Goal: Task Accomplishment & Management: Manage account settings

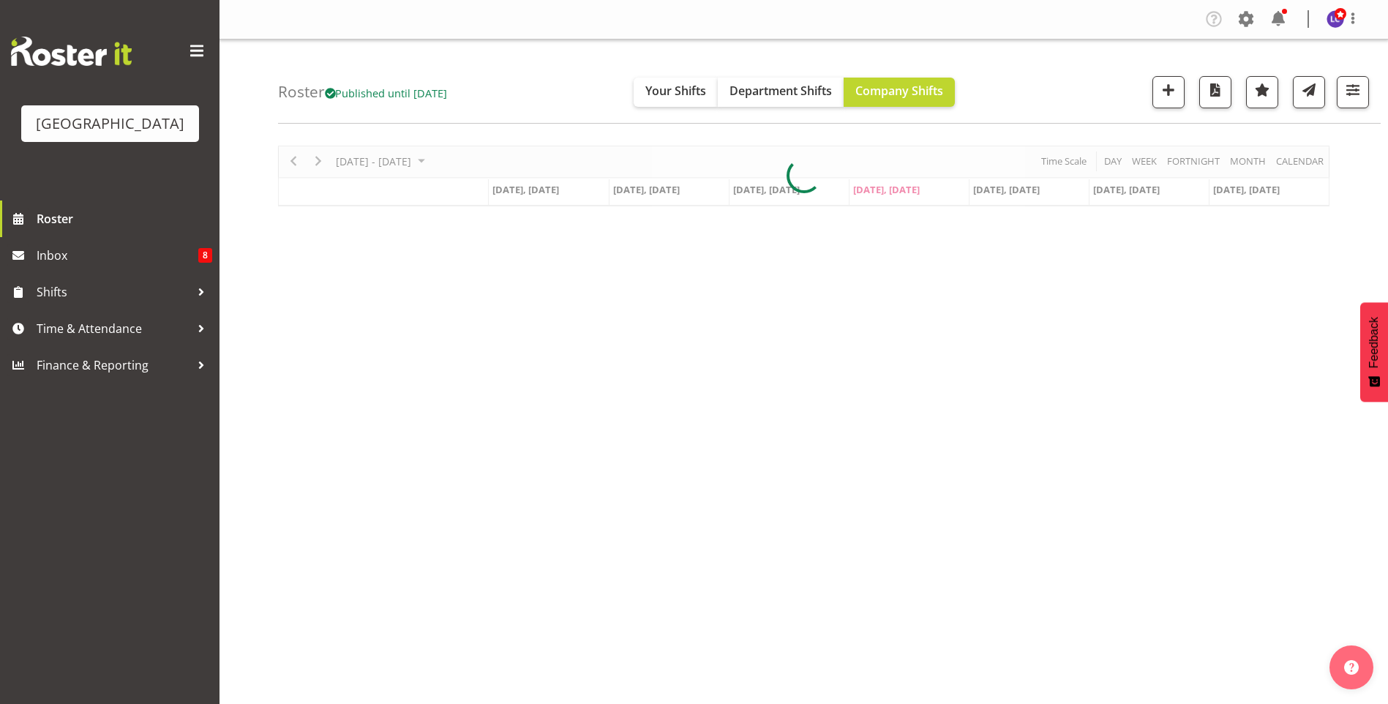
click at [1285, 11] on div at bounding box center [1284, 11] width 5 height 5
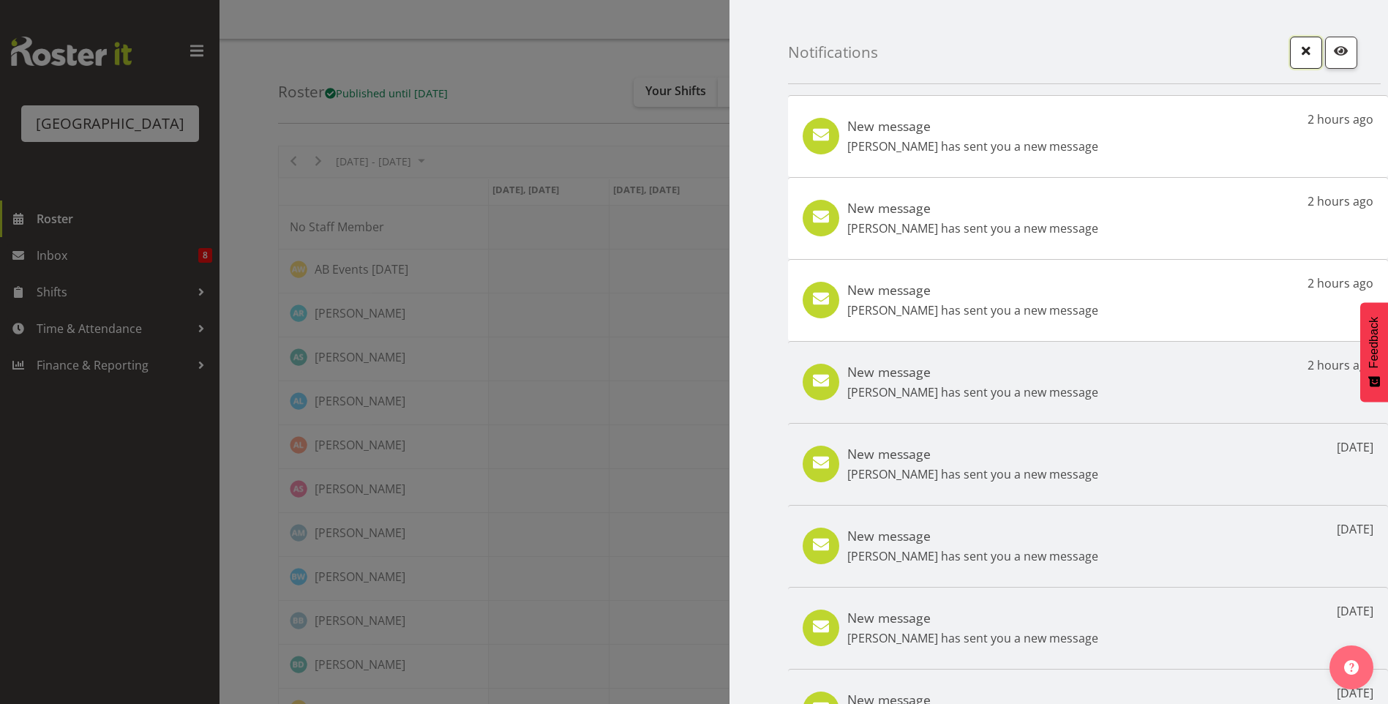
click at [1296, 45] on span "button" at bounding box center [1305, 50] width 19 height 19
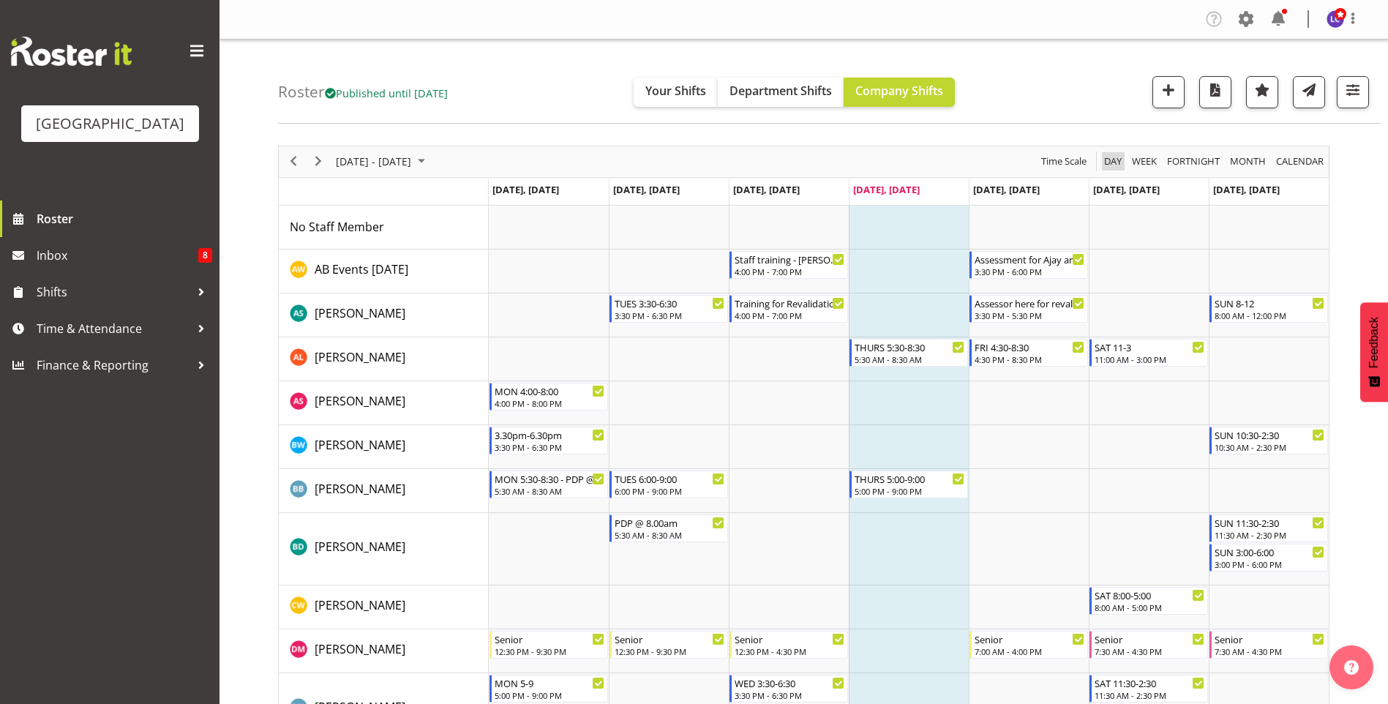
click at [1114, 154] on span "Day" at bounding box center [1112, 161] width 20 height 18
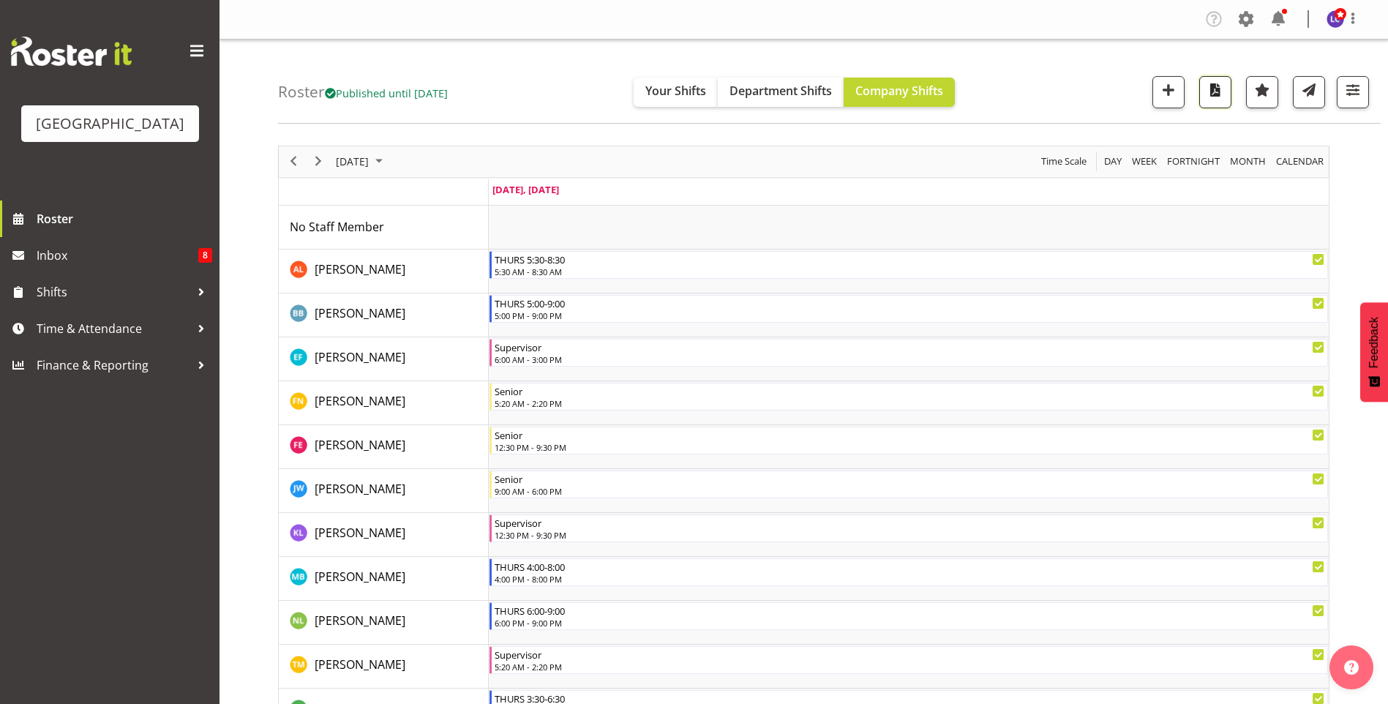
click at [1214, 94] on span "button" at bounding box center [1214, 89] width 19 height 19
click at [317, 159] on span "Next" at bounding box center [318, 161] width 18 height 18
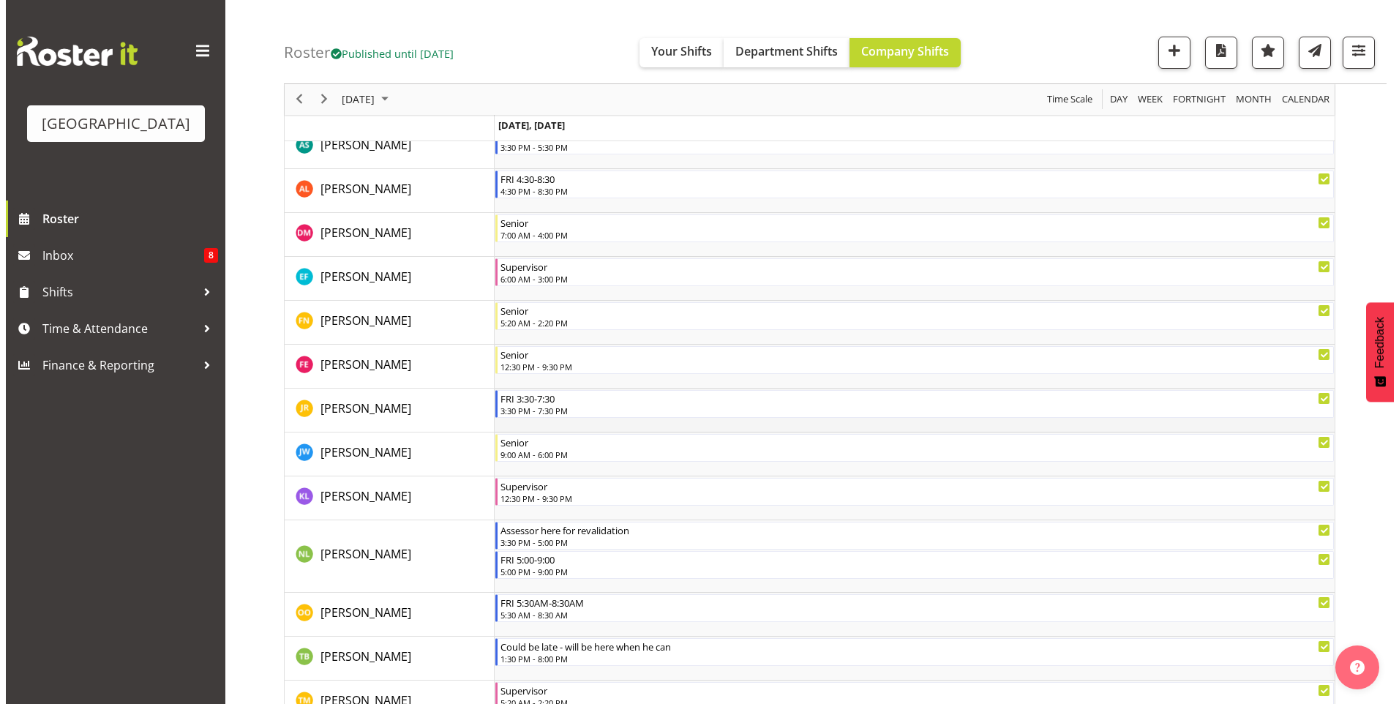
scroll to position [146, 0]
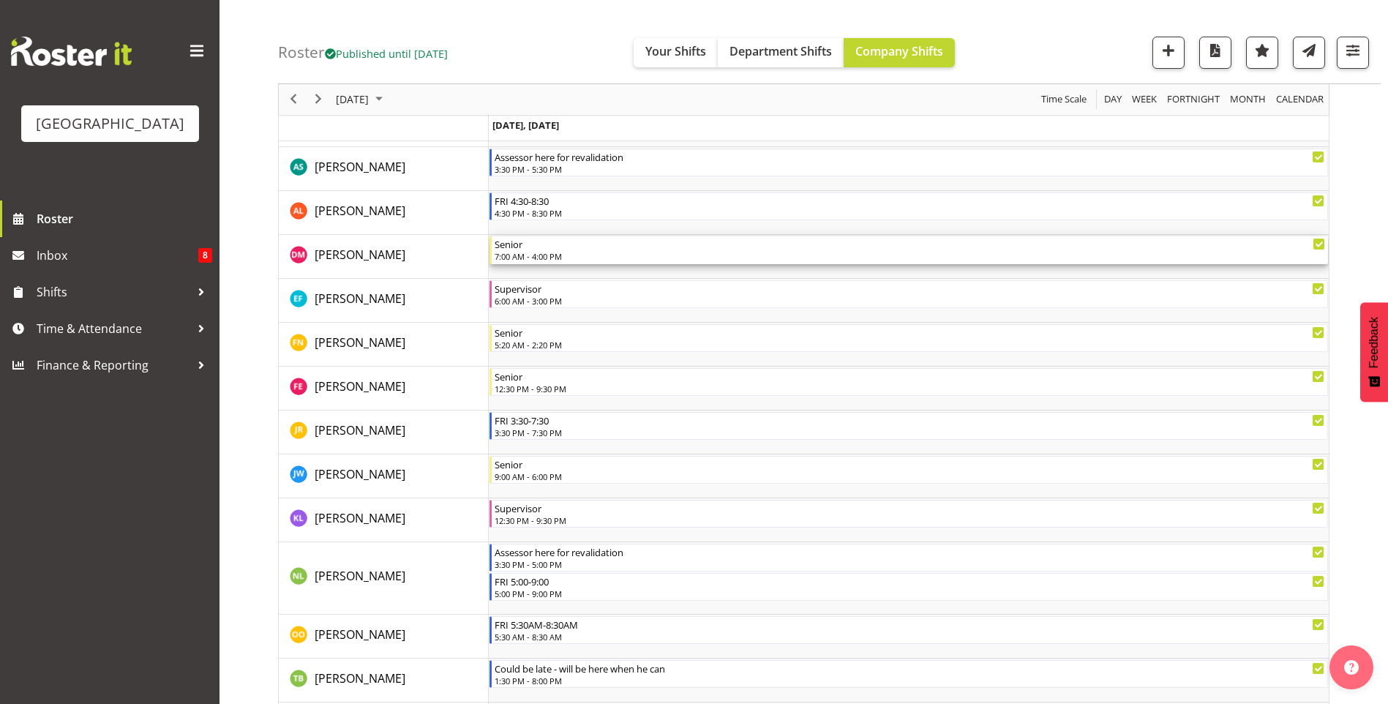
click at [579, 254] on div "7:00 AM - 4:00 PM" at bounding box center [909, 256] width 830 height 12
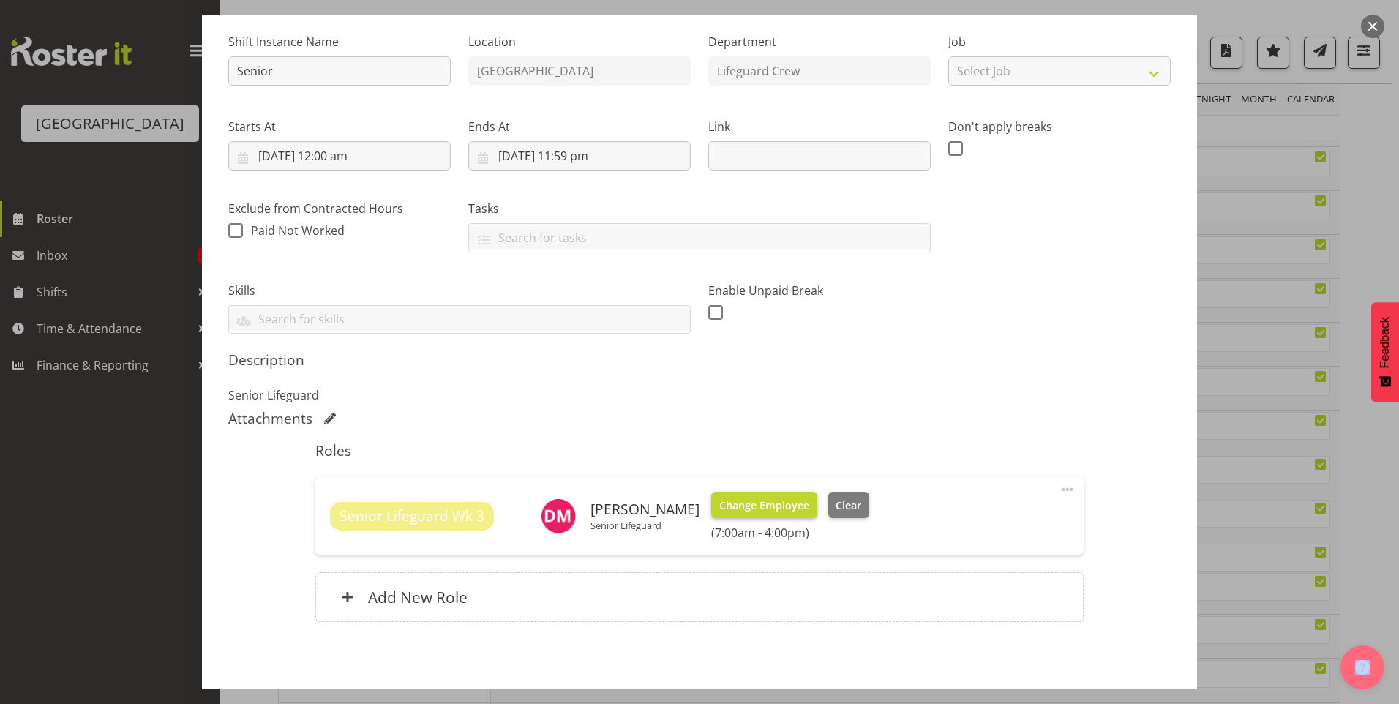
scroll to position [201, 0]
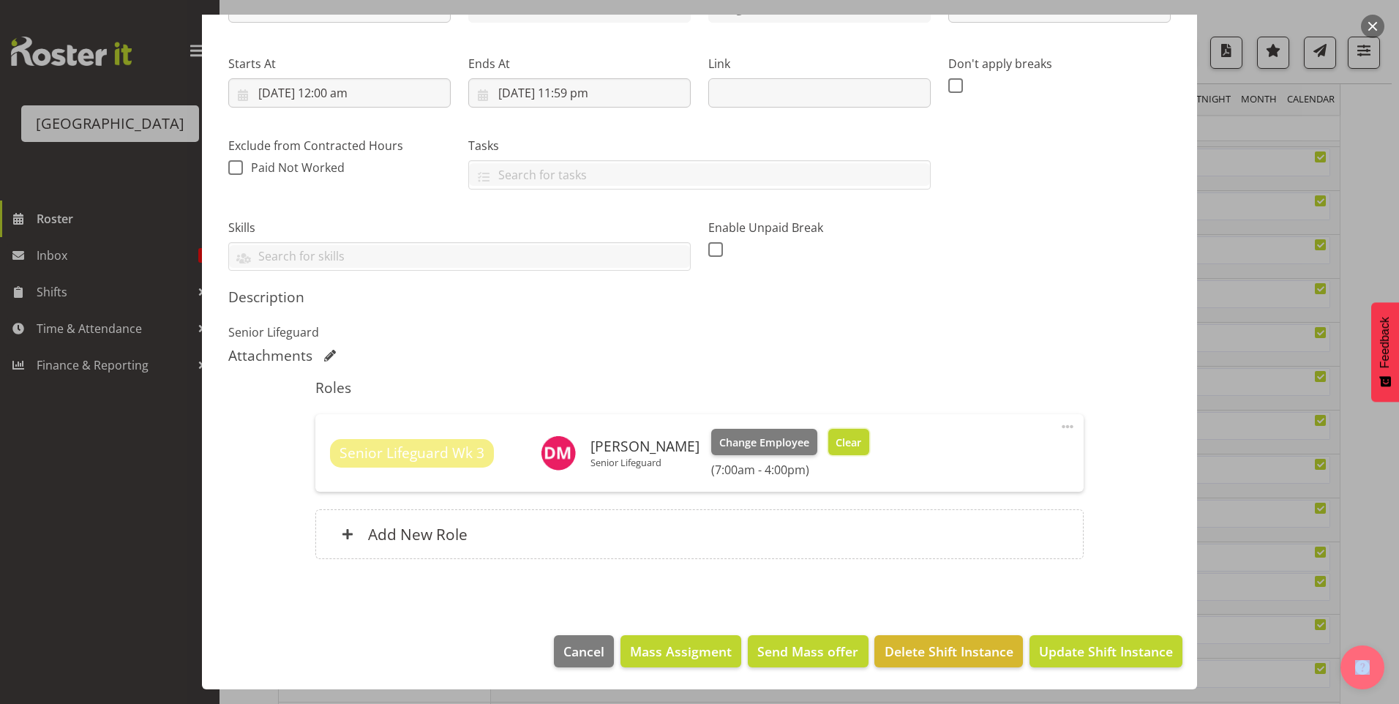
drag, startPoint x: 876, startPoint y: 449, endPoint x: 884, endPoint y: 457, distance: 11.4
click at [861, 449] on span "Clear" at bounding box center [848, 442] width 26 height 16
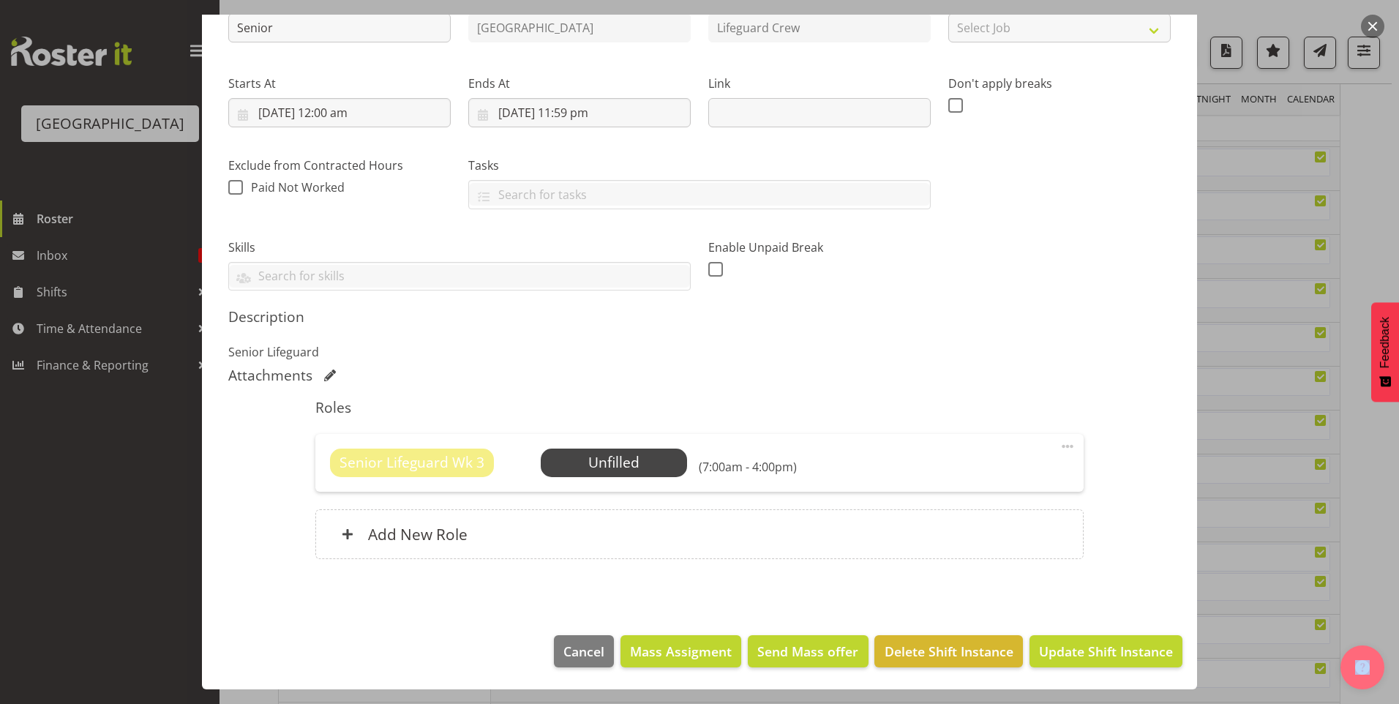
scroll to position [181, 0]
click at [1085, 652] on span "Update Shift Instance" at bounding box center [1106, 650] width 134 height 19
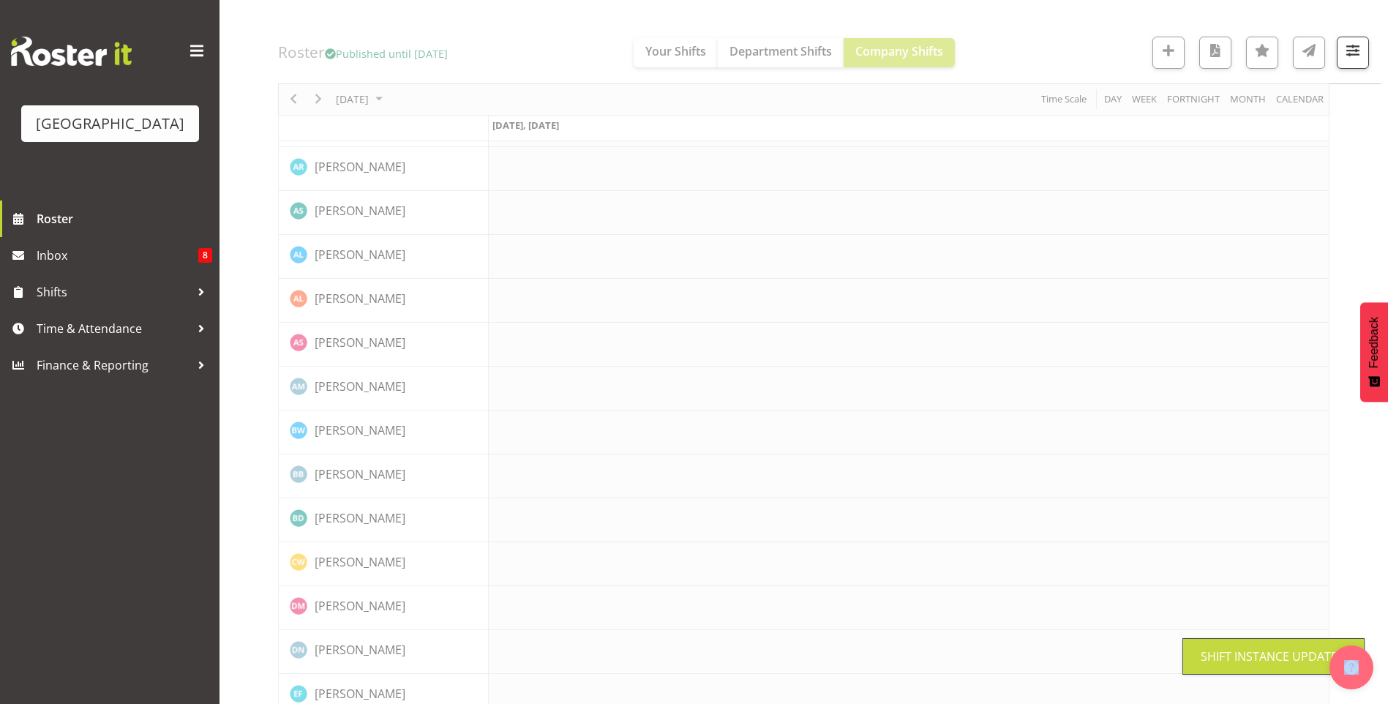
scroll to position [0, 0]
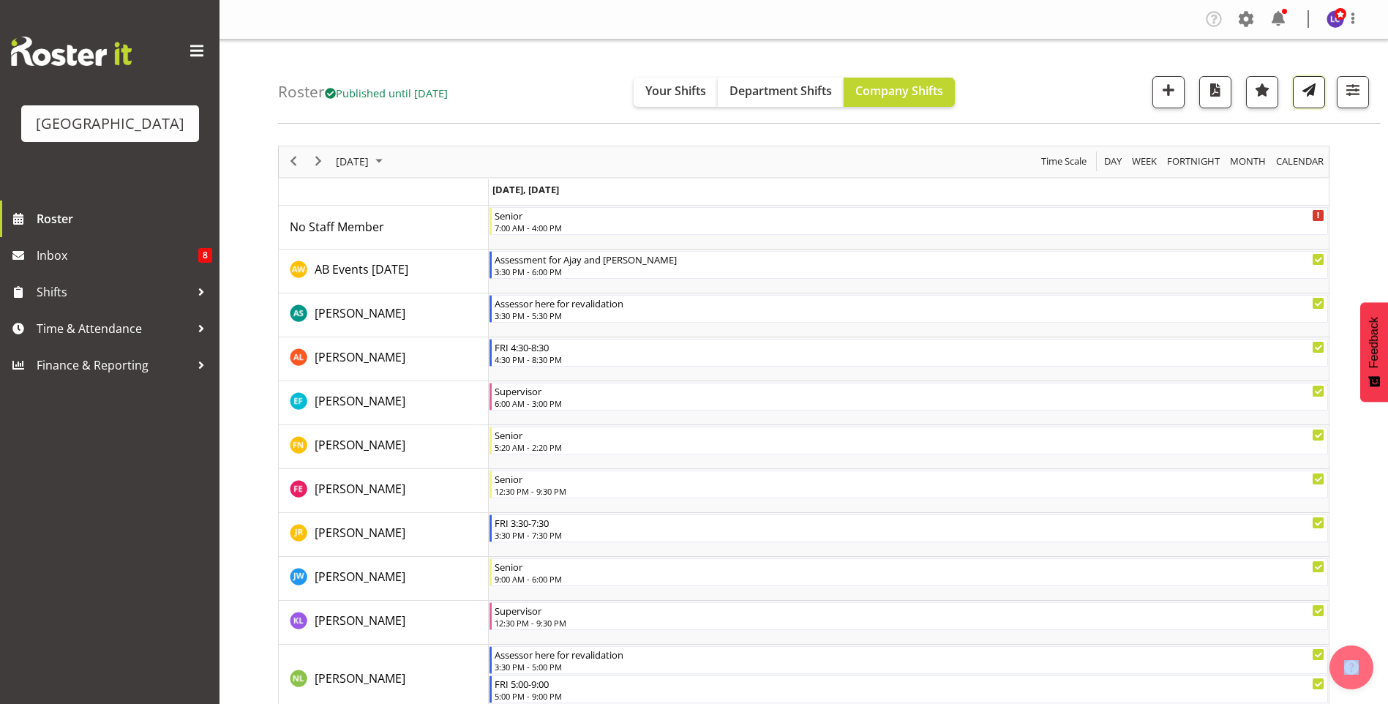
click at [1301, 97] on span "button" at bounding box center [1308, 89] width 19 height 19
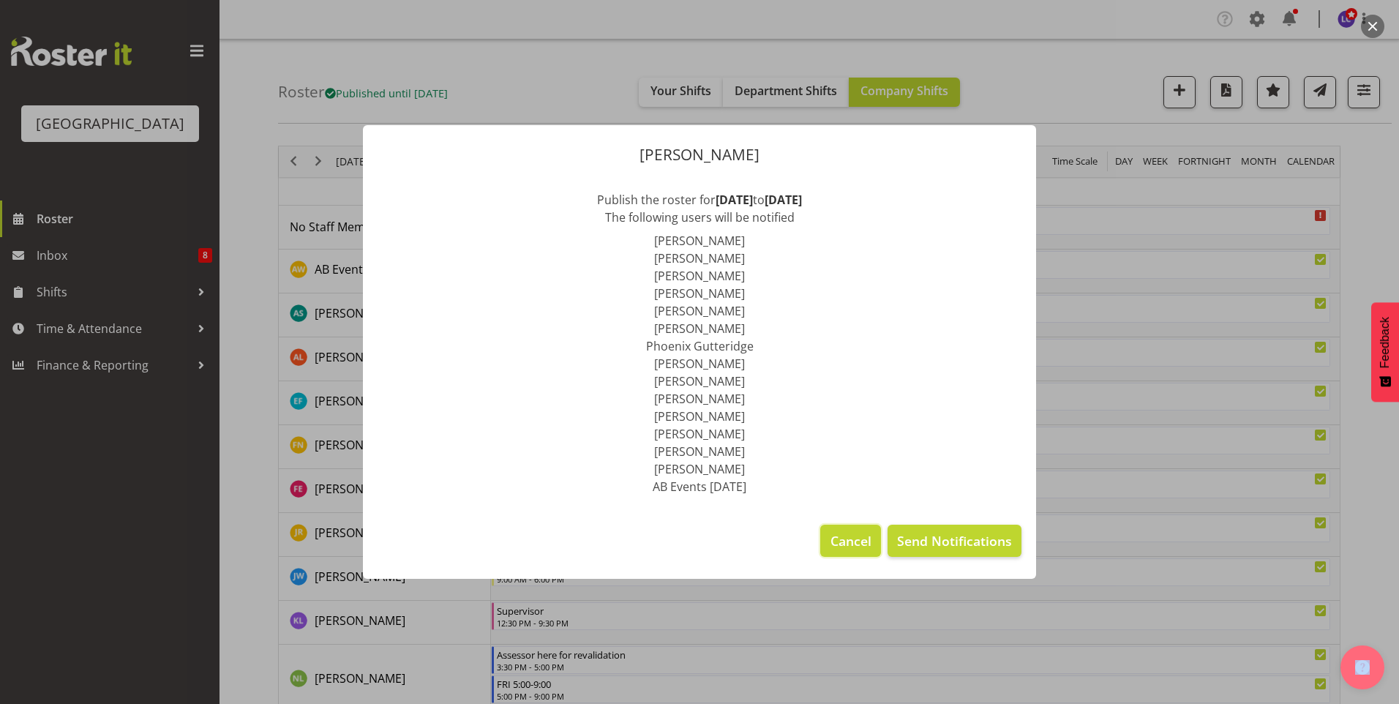
click at [848, 543] on span "Cancel" at bounding box center [850, 540] width 41 height 19
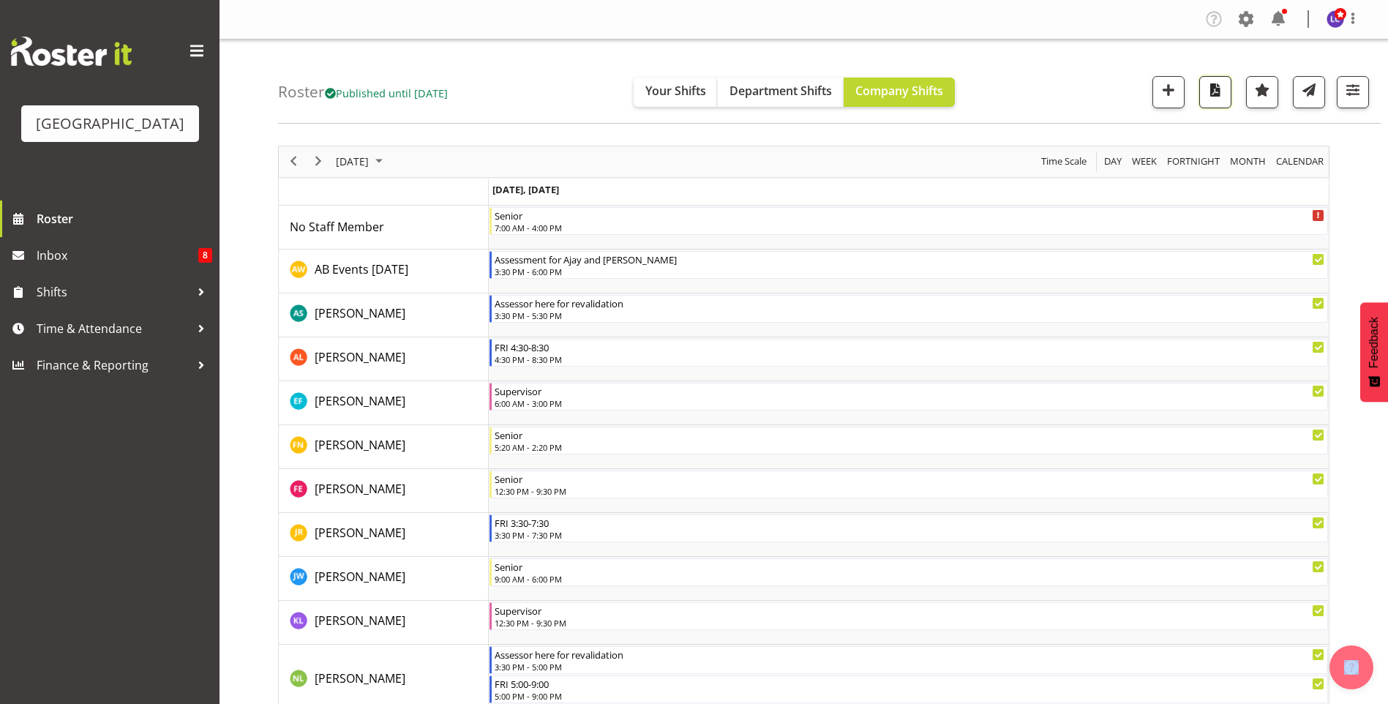
click at [1214, 95] on span "button" at bounding box center [1214, 89] width 19 height 19
click at [1347, 16] on span at bounding box center [1353, 19] width 18 height 18
click at [1306, 79] on link "Log Out" at bounding box center [1291, 77] width 140 height 26
